Goal: Navigation & Orientation: Find specific page/section

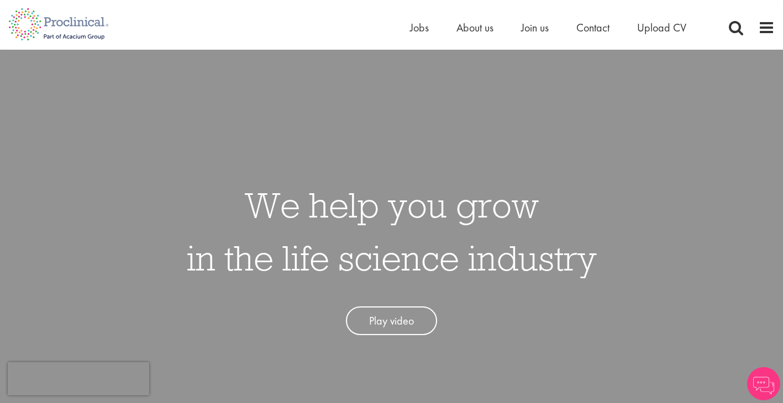
click at [652, 29] on span "Upload CV" at bounding box center [661, 27] width 49 height 14
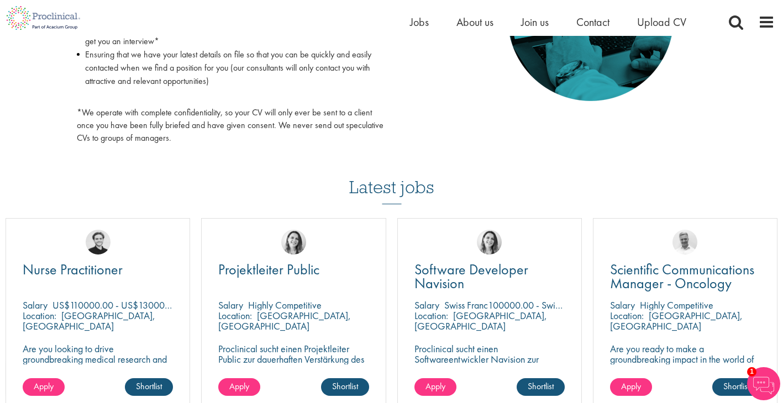
scroll to position [363, 0]
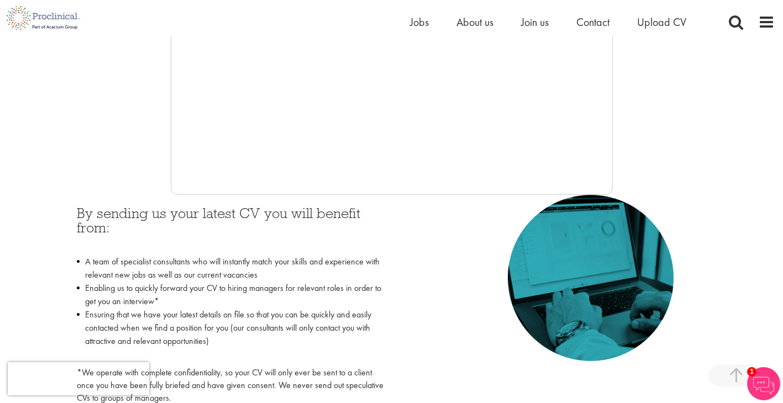
click at [518, 20] on ul "Home Jobs About us Join us Contact Upload CV" at bounding box center [562, 22] width 304 height 17
click at [529, 20] on span "Join us" at bounding box center [535, 22] width 28 height 14
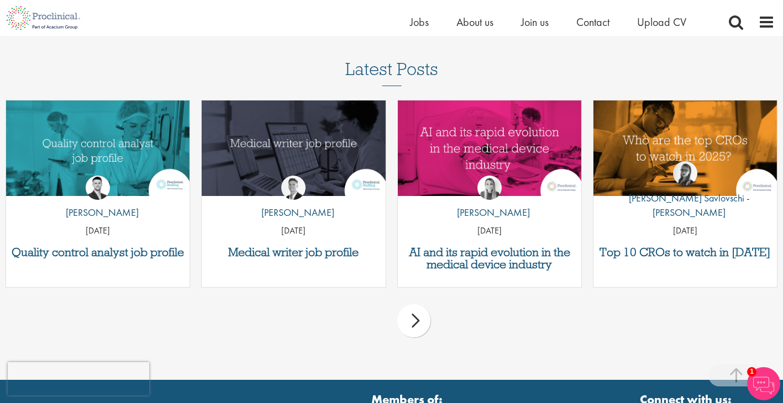
scroll to position [1378, 0]
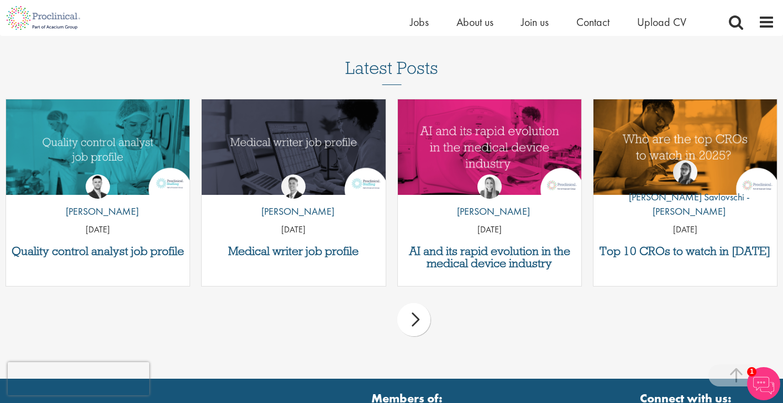
click at [421, 304] on div "next" at bounding box center [413, 319] width 33 height 33
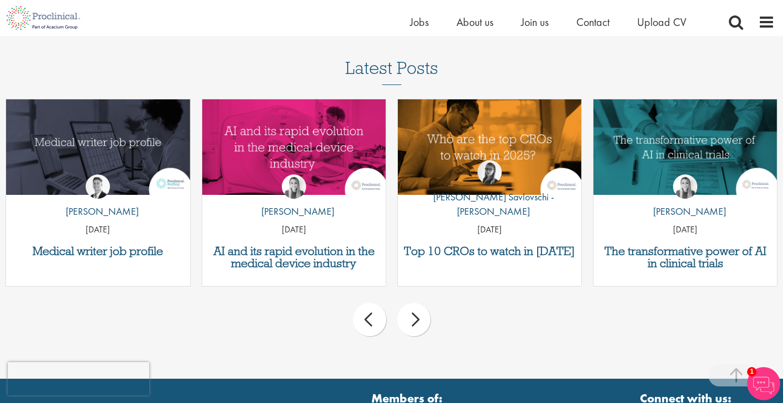
click at [421, 304] on div "next" at bounding box center [413, 319] width 33 height 33
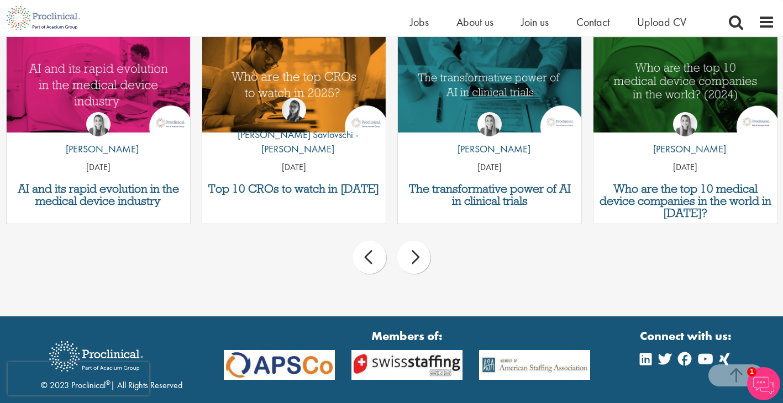
scroll to position [1437, 0]
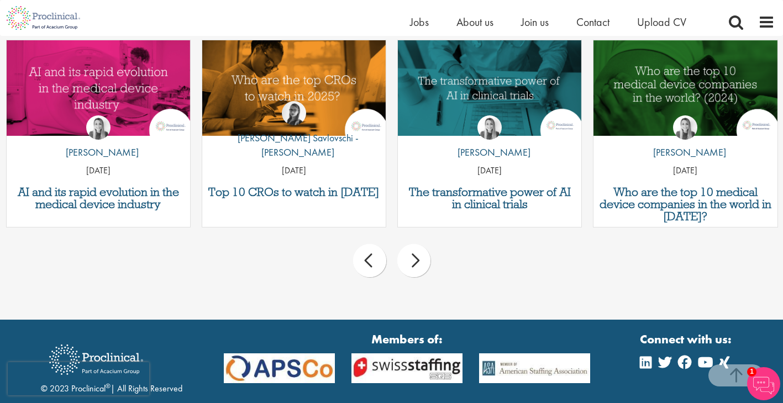
click at [422, 250] on div "next" at bounding box center [413, 260] width 33 height 33
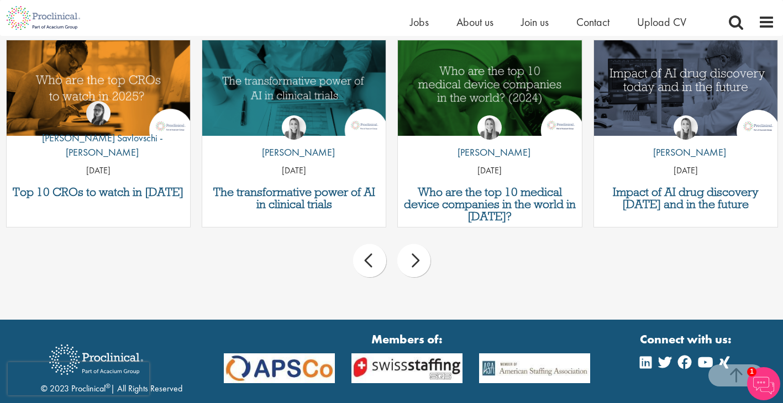
click at [422, 250] on div "next" at bounding box center [413, 260] width 33 height 33
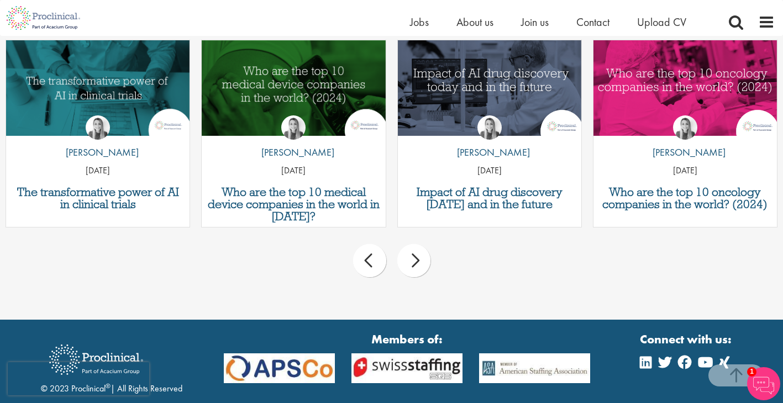
click at [422, 250] on div "next" at bounding box center [413, 260] width 33 height 33
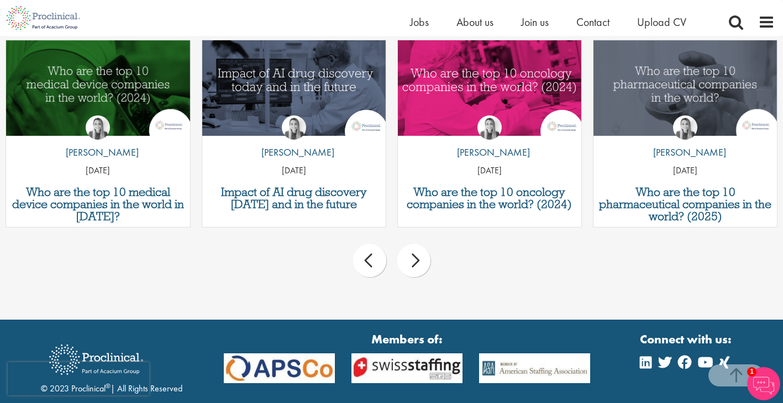
click at [422, 250] on div "next" at bounding box center [413, 260] width 33 height 33
click at [422, 250] on div "prev next" at bounding box center [391, 263] width 783 height 48
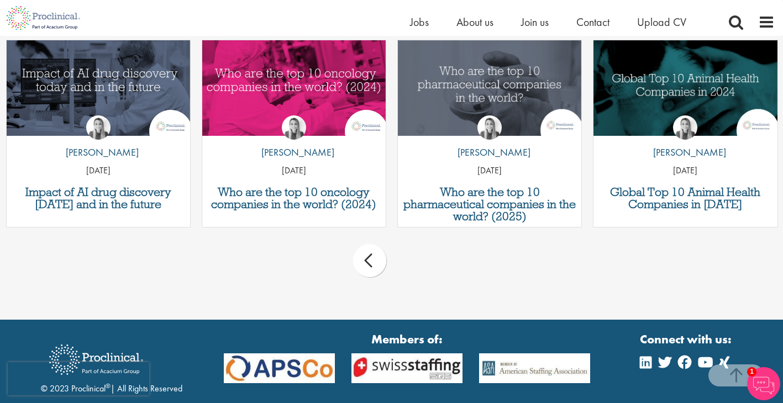
click at [422, 250] on div "prev next" at bounding box center [391, 263] width 783 height 48
